Goal: Navigation & Orientation: Find specific page/section

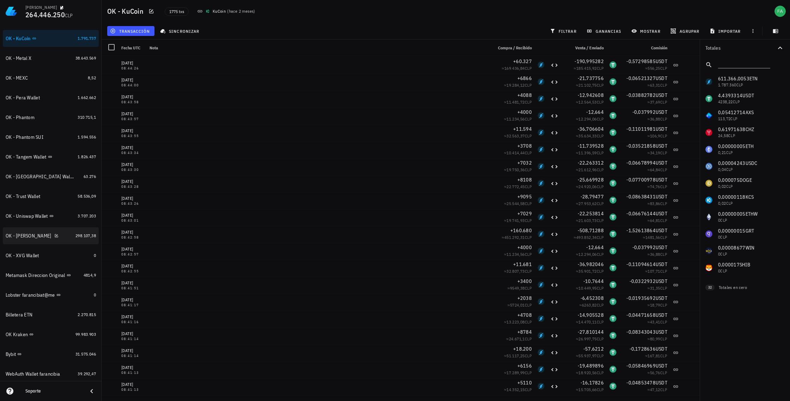
scroll to position [331, 0]
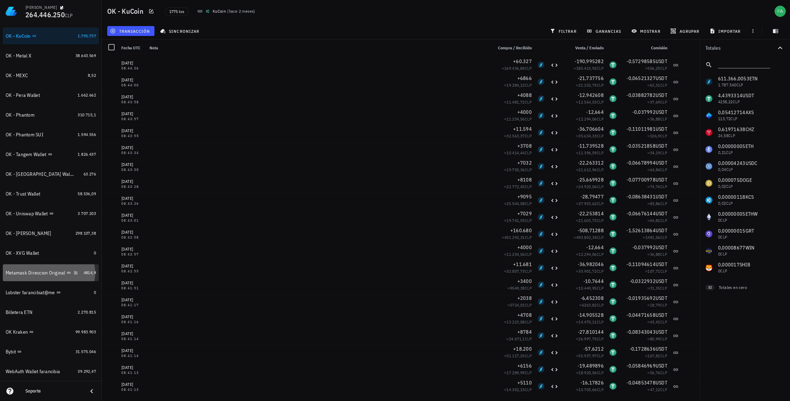
click at [32, 274] on div "Metamask Direccion Original" at bounding box center [36, 273] width 60 height 6
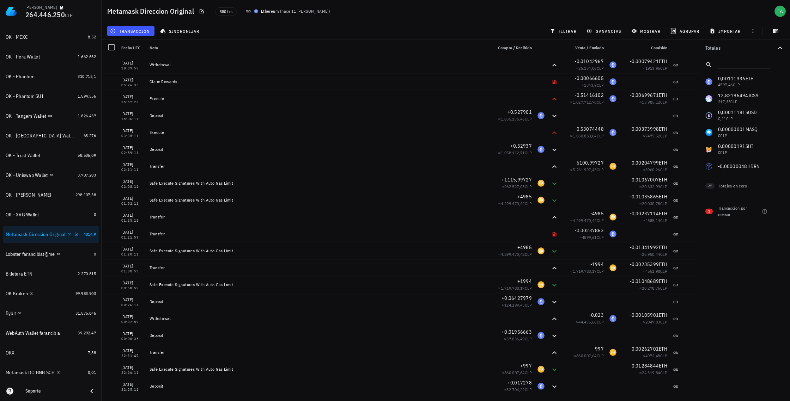
scroll to position [372, 0]
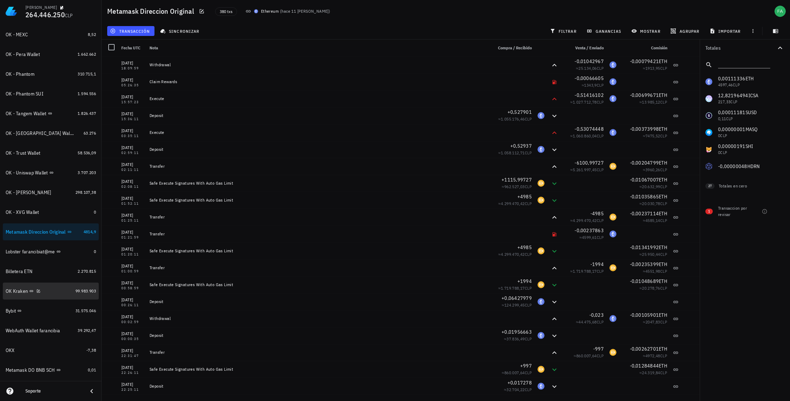
click at [25, 292] on div "OK Kraken" at bounding box center [17, 291] width 22 height 6
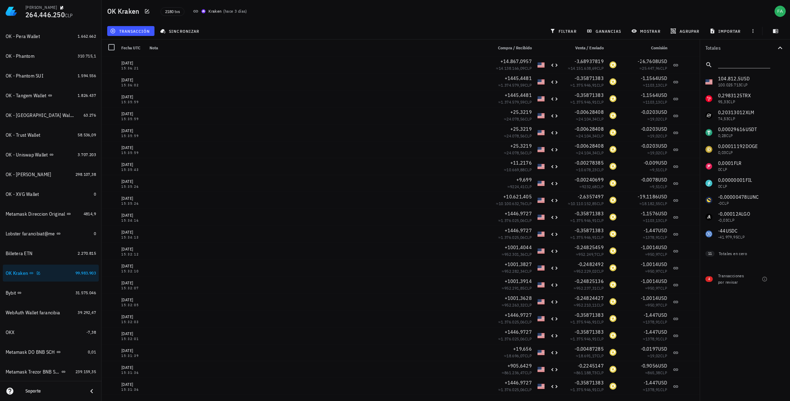
scroll to position [396, 0]
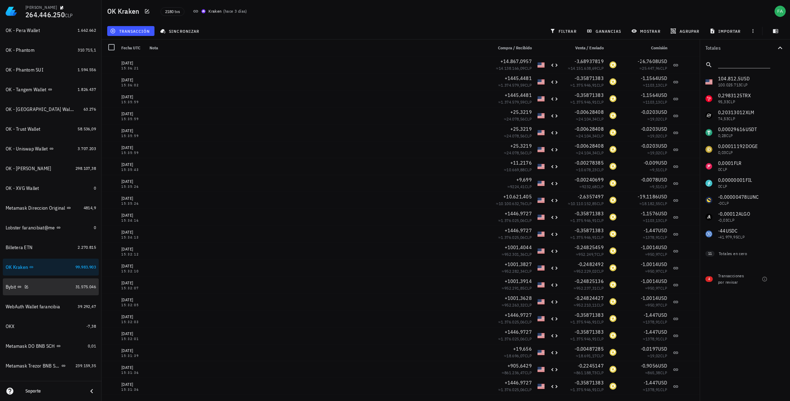
click at [12, 288] on div "Bybit" at bounding box center [11, 287] width 10 height 6
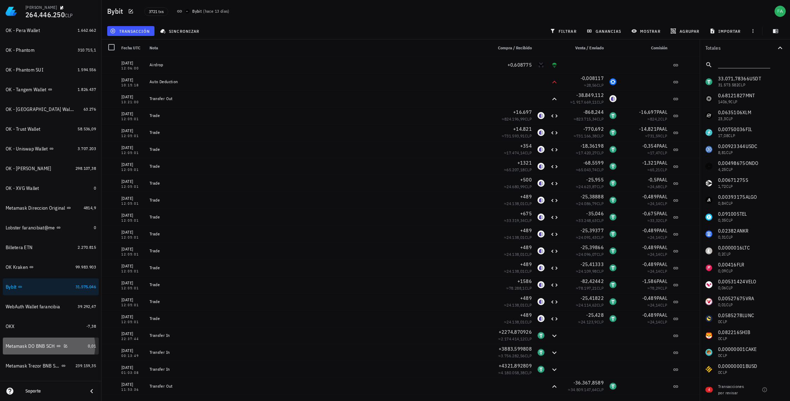
click at [46, 346] on div "Metamask DO BNB SCH" at bounding box center [30, 346] width 49 height 6
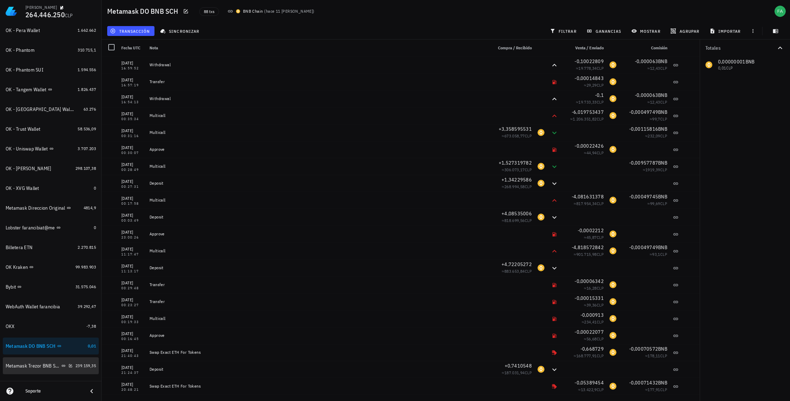
click at [43, 368] on div "Metamask Trezor BNB SCH" at bounding box center [33, 366] width 54 height 6
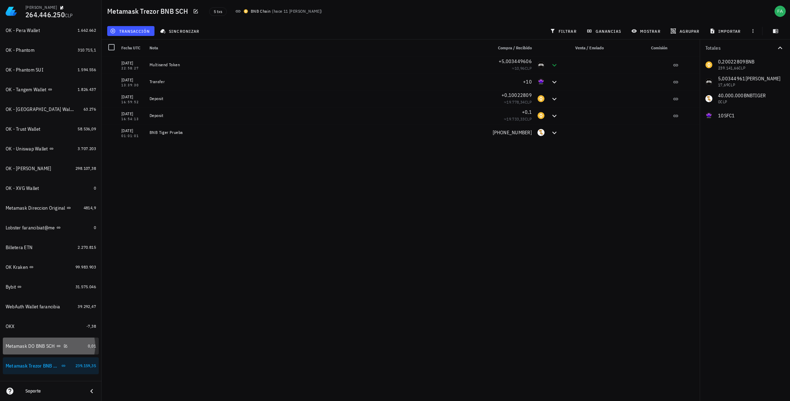
click at [36, 346] on div "Metamask DO BNB SCH" at bounding box center [30, 346] width 49 height 6
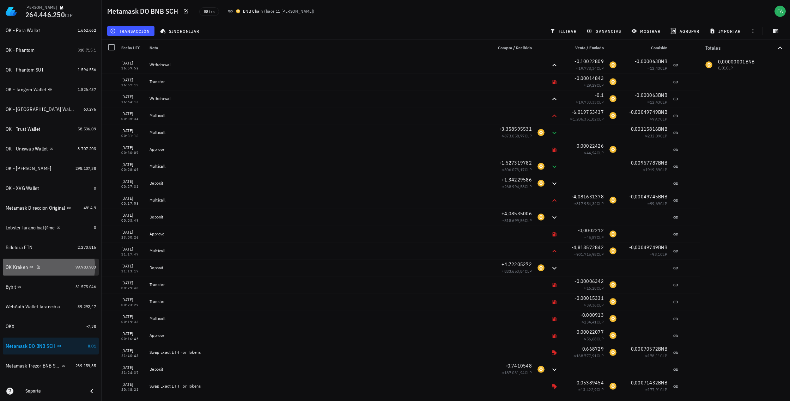
click at [23, 268] on div "OK Kraken" at bounding box center [17, 267] width 22 height 6
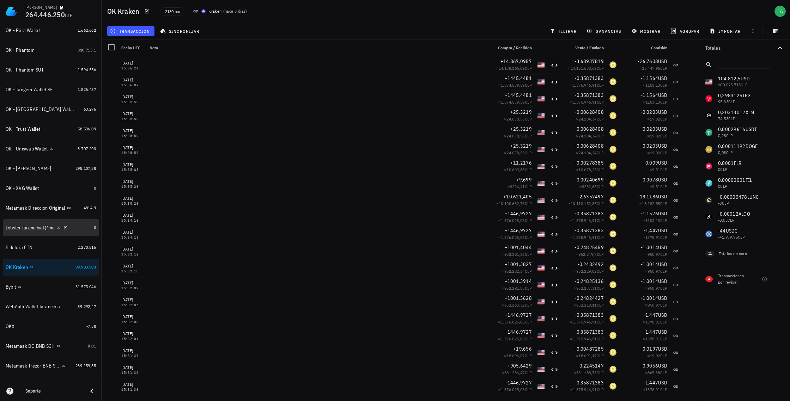
click at [34, 227] on div "Lobster farancibiat@me" at bounding box center [30, 228] width 49 height 6
